Goal: Information Seeking & Learning: Understand process/instructions

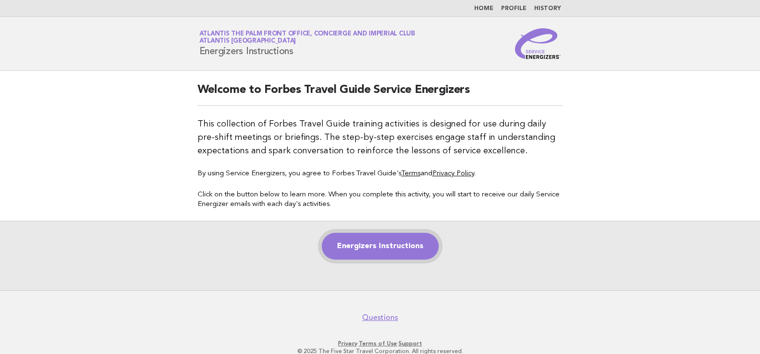
click at [402, 248] on link "Energizers Instructions" at bounding box center [380, 246] width 117 height 27
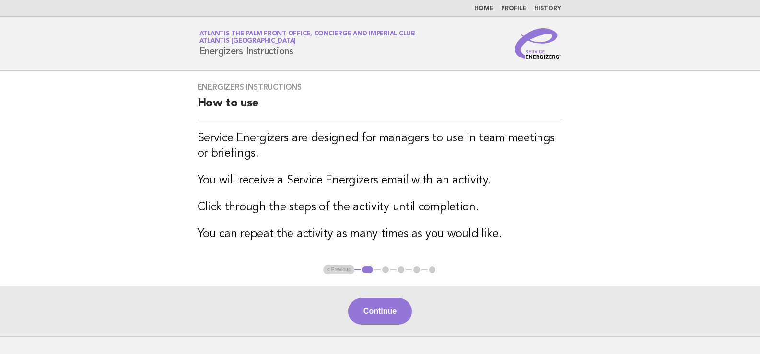
click at [480, 9] on link "Home" at bounding box center [483, 9] width 19 height 6
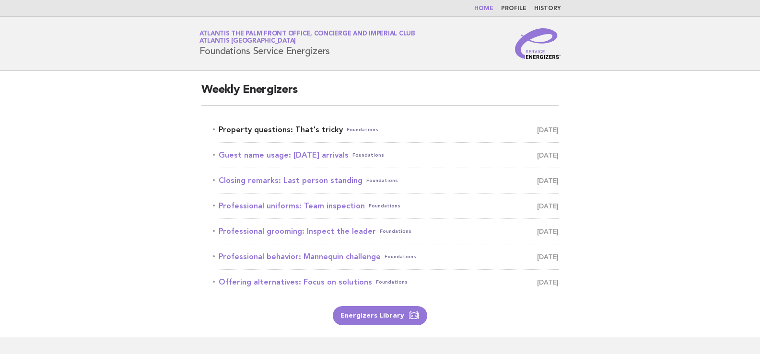
click at [246, 126] on link "Property questions: That's tricky Foundations August 31" at bounding box center [386, 129] width 346 height 13
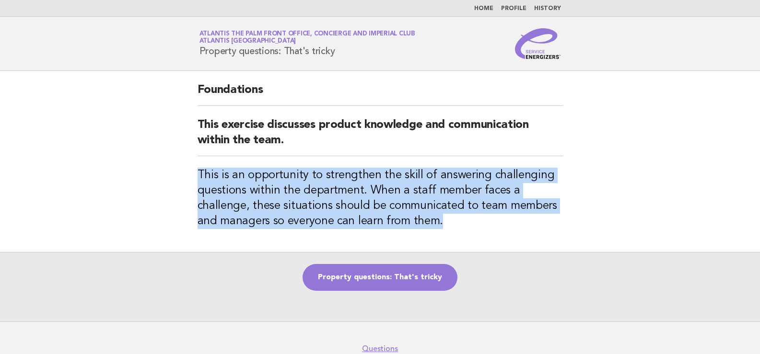
drag, startPoint x: 439, startPoint y: 222, endPoint x: 197, endPoint y: 172, distance: 247.3
click at [198, 172] on h3 "This is an opportunity to strengthen the skill of answering challenging questio…" at bounding box center [380, 198] width 365 height 61
copy h3 "This is an opportunity to strengthen the skill of answering challenging questio…"
click at [391, 270] on link "Property questions: That's tricky" at bounding box center [380, 277] width 155 height 27
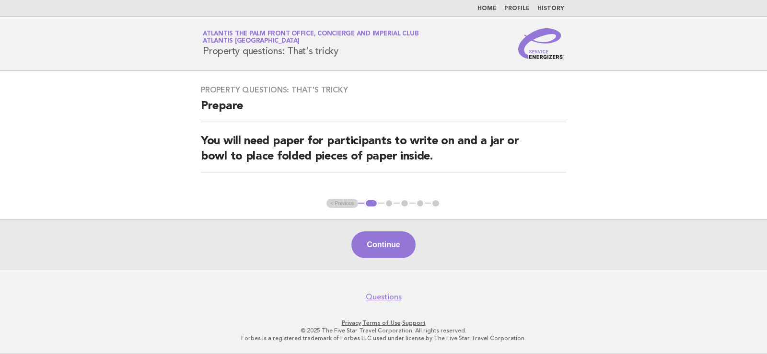
click at [492, 8] on link "Home" at bounding box center [487, 9] width 19 height 6
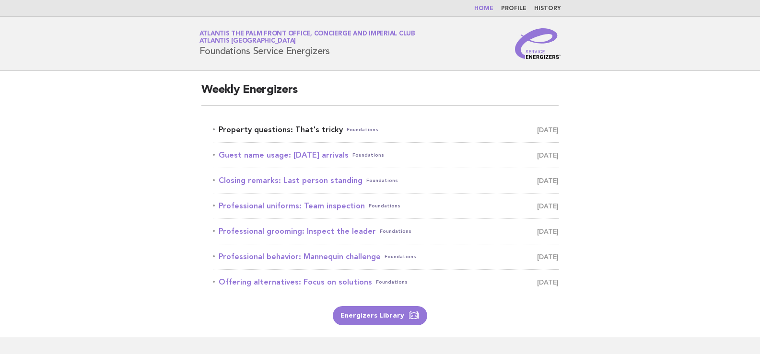
click at [302, 126] on link "Property questions: That's tricky Foundations August 31" at bounding box center [386, 129] width 346 height 13
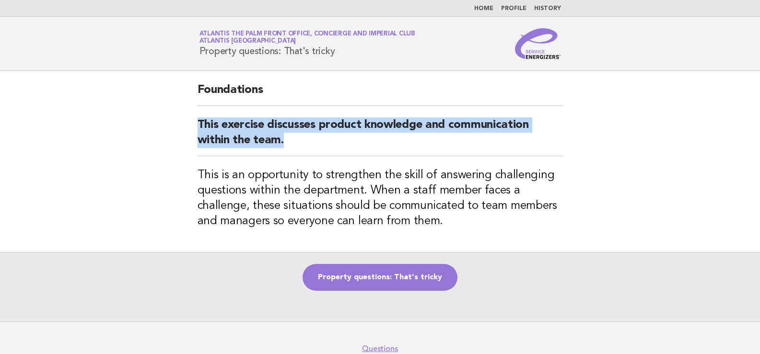
drag, startPoint x: 304, startPoint y: 142, endPoint x: 192, endPoint y: 125, distance: 113.1
click at [192, 125] on div "Foundations This exercise discusses product knowledge and communication within …" at bounding box center [380, 161] width 388 height 181
copy h2 "This exercise discusses product knowledge and communication within the team."
click at [358, 275] on link "Property questions: That's tricky" at bounding box center [380, 277] width 155 height 27
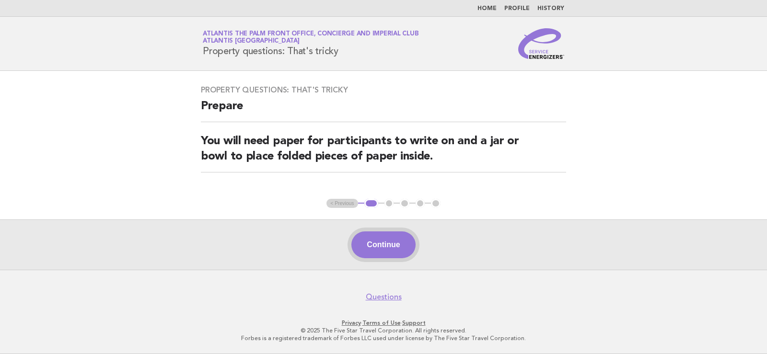
click at [389, 244] on button "Continue" at bounding box center [383, 245] width 64 height 27
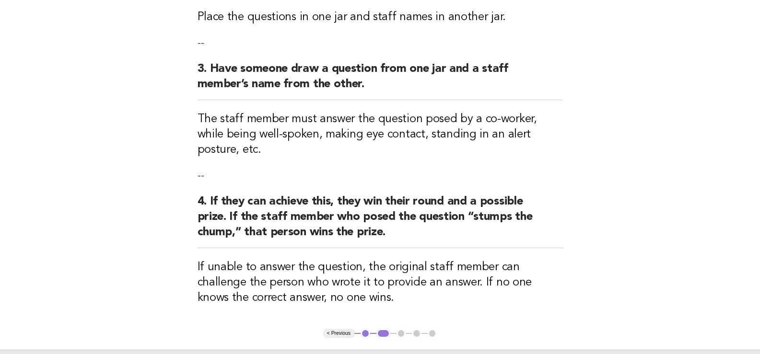
scroll to position [351, 0]
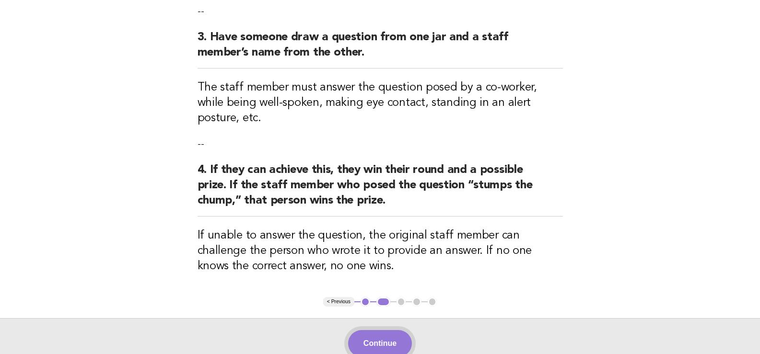
click at [378, 330] on button "Continue" at bounding box center [380, 343] width 64 height 27
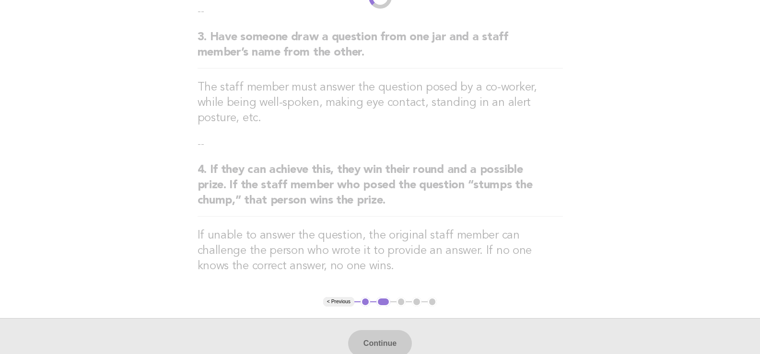
scroll to position [0, 0]
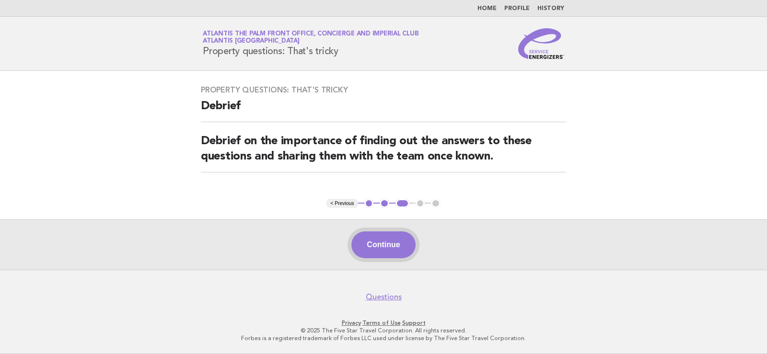
click at [397, 243] on button "Continue" at bounding box center [383, 245] width 64 height 27
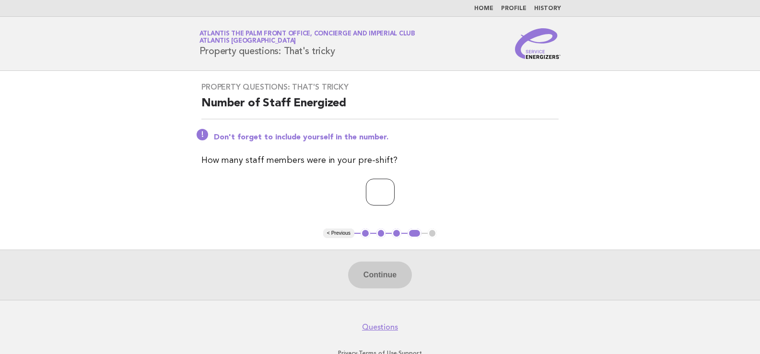
click at [368, 184] on input "number" at bounding box center [380, 192] width 29 height 27
type input "*"
click at [376, 272] on button "Continue" at bounding box center [380, 275] width 64 height 27
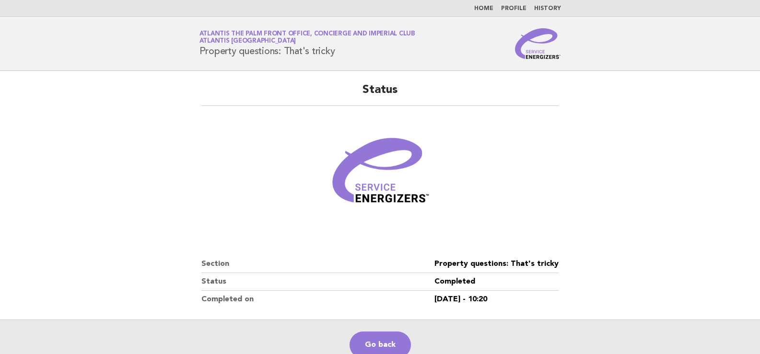
click at [83, 170] on main "Status Section Property questions: That's tricky Status Completed Completed on …" at bounding box center [380, 220] width 760 height 299
